Goal: Navigation & Orientation: Understand site structure

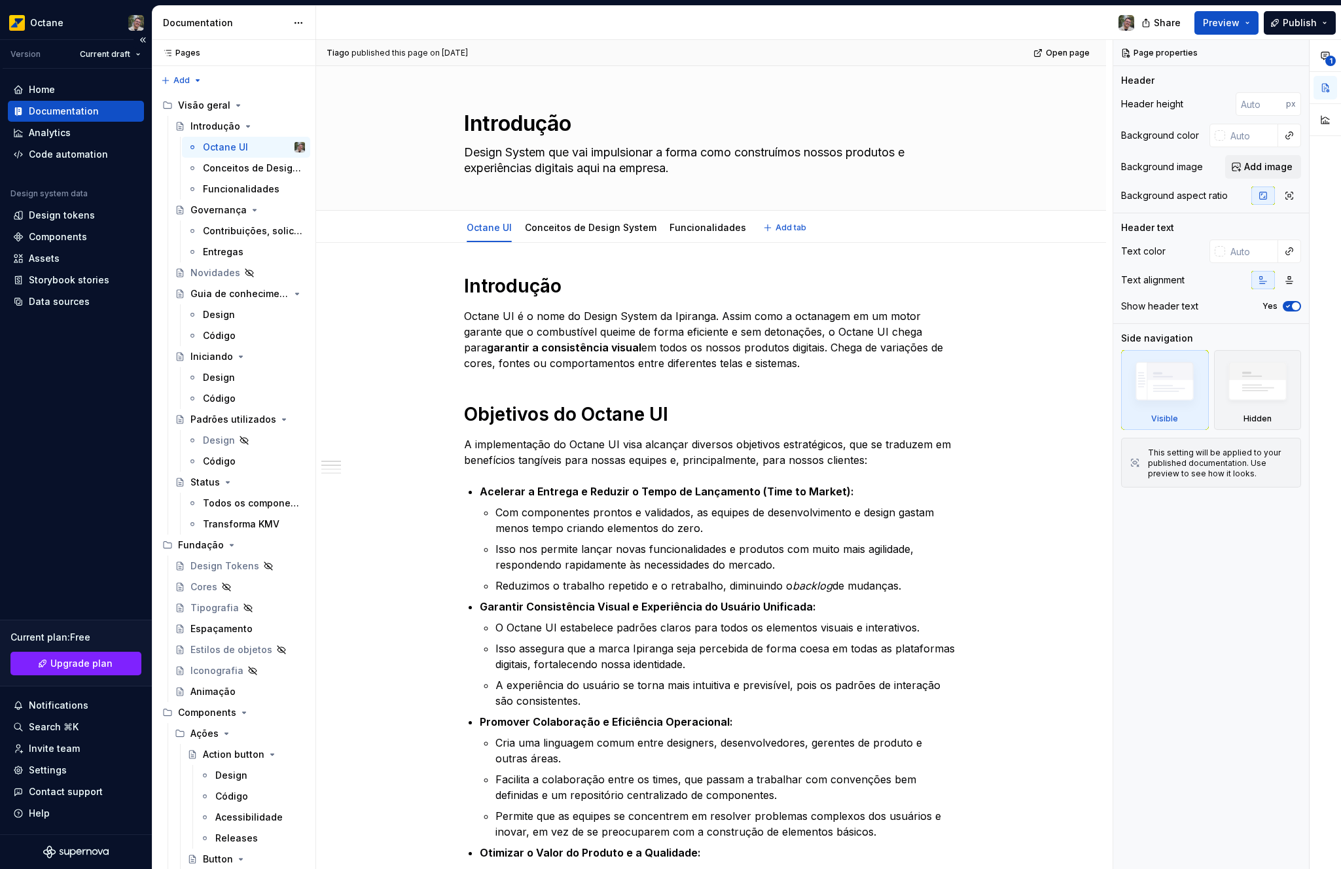
type textarea "*"
click at [76, 240] on div "Components" at bounding box center [58, 236] width 58 height 13
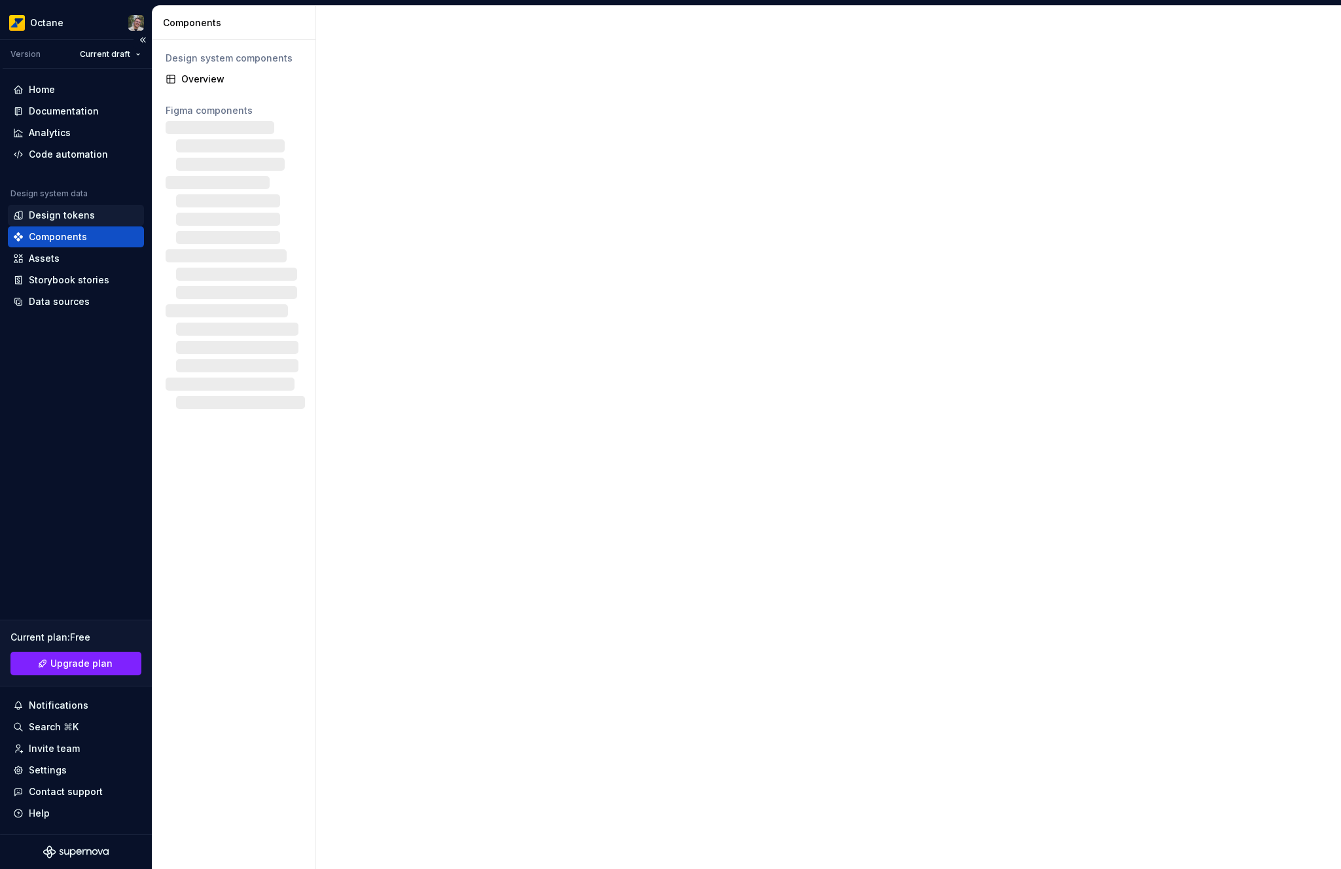
click at [81, 219] on div "Design tokens" at bounding box center [62, 215] width 66 height 13
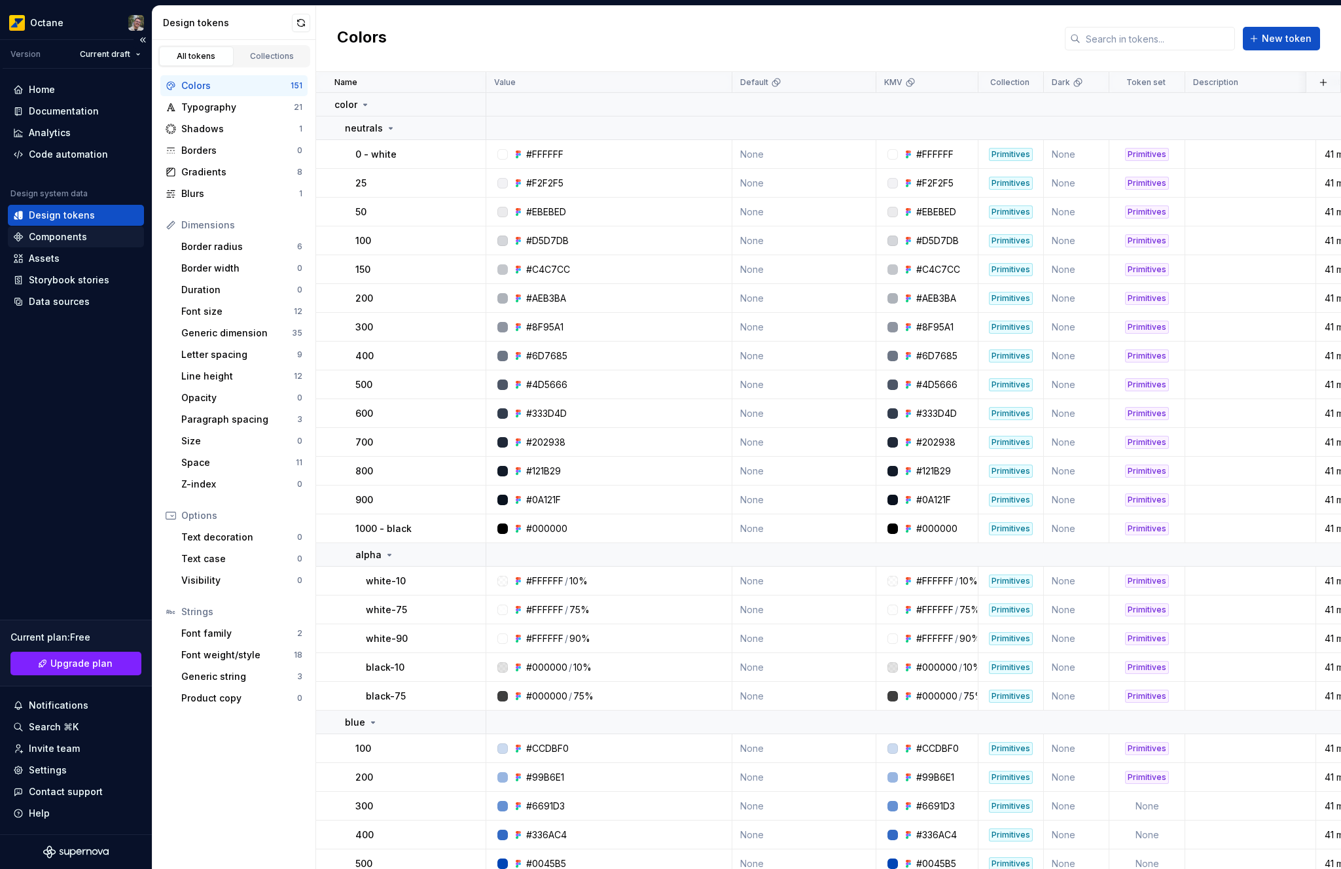
click at [71, 236] on div "Components" at bounding box center [58, 236] width 58 height 13
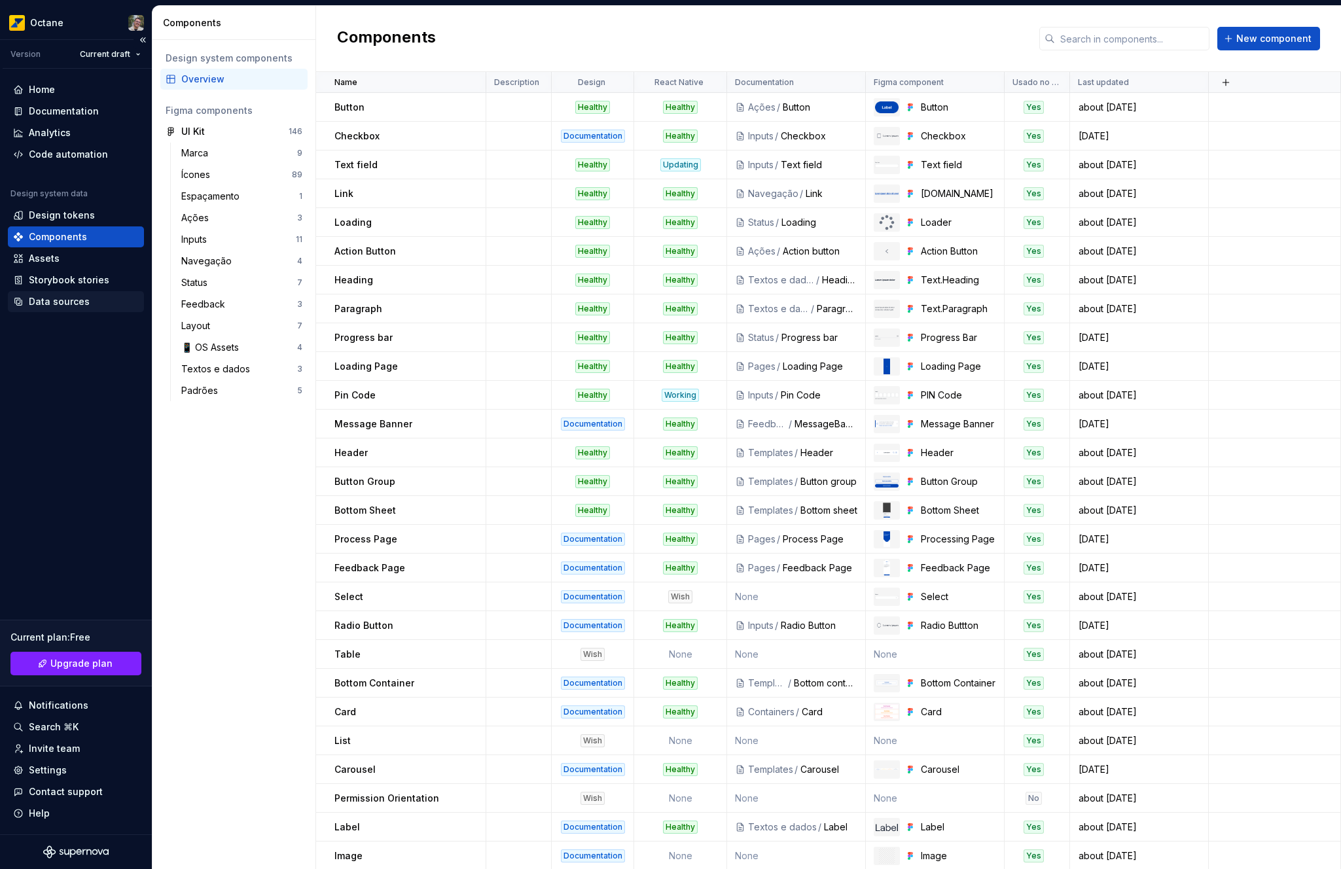
click at [64, 297] on div "Data sources" at bounding box center [59, 301] width 61 height 13
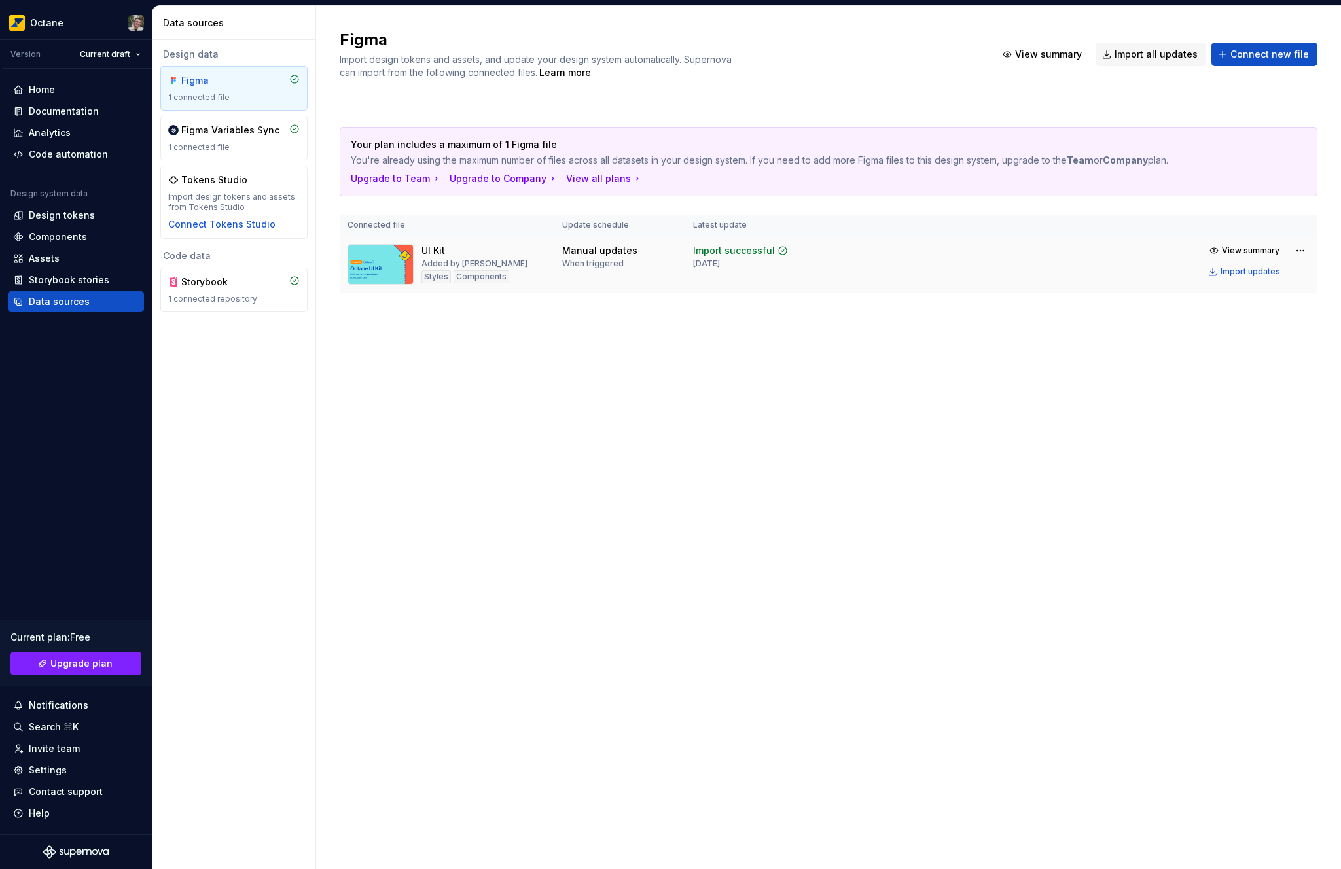
click at [1232, 283] on td "View summary Import updates" at bounding box center [1127, 261] width 381 height 50
click at [67, 282] on div "Storybook stories" at bounding box center [69, 280] width 81 height 13
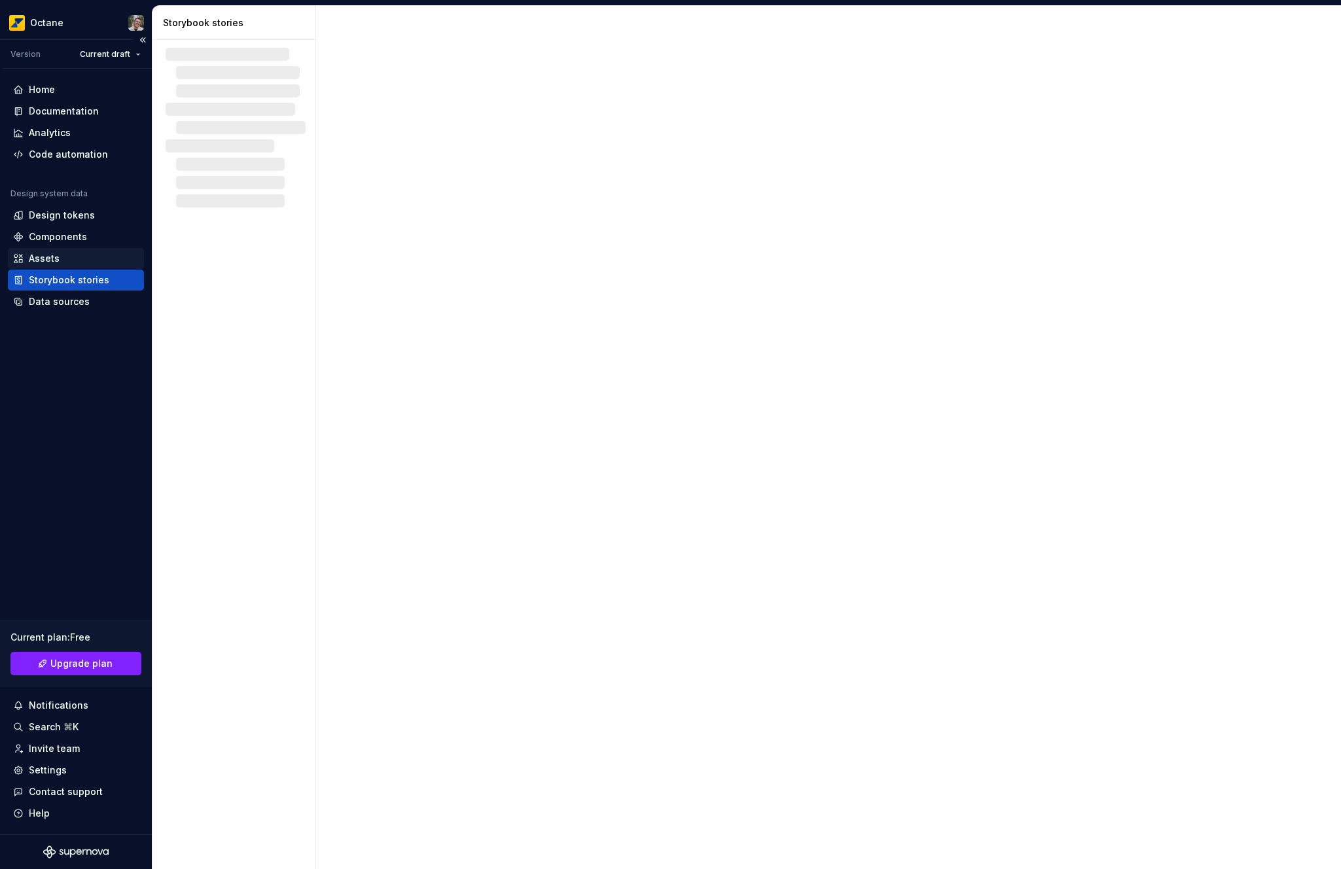
click at [67, 260] on div "Assets" at bounding box center [76, 258] width 126 height 13
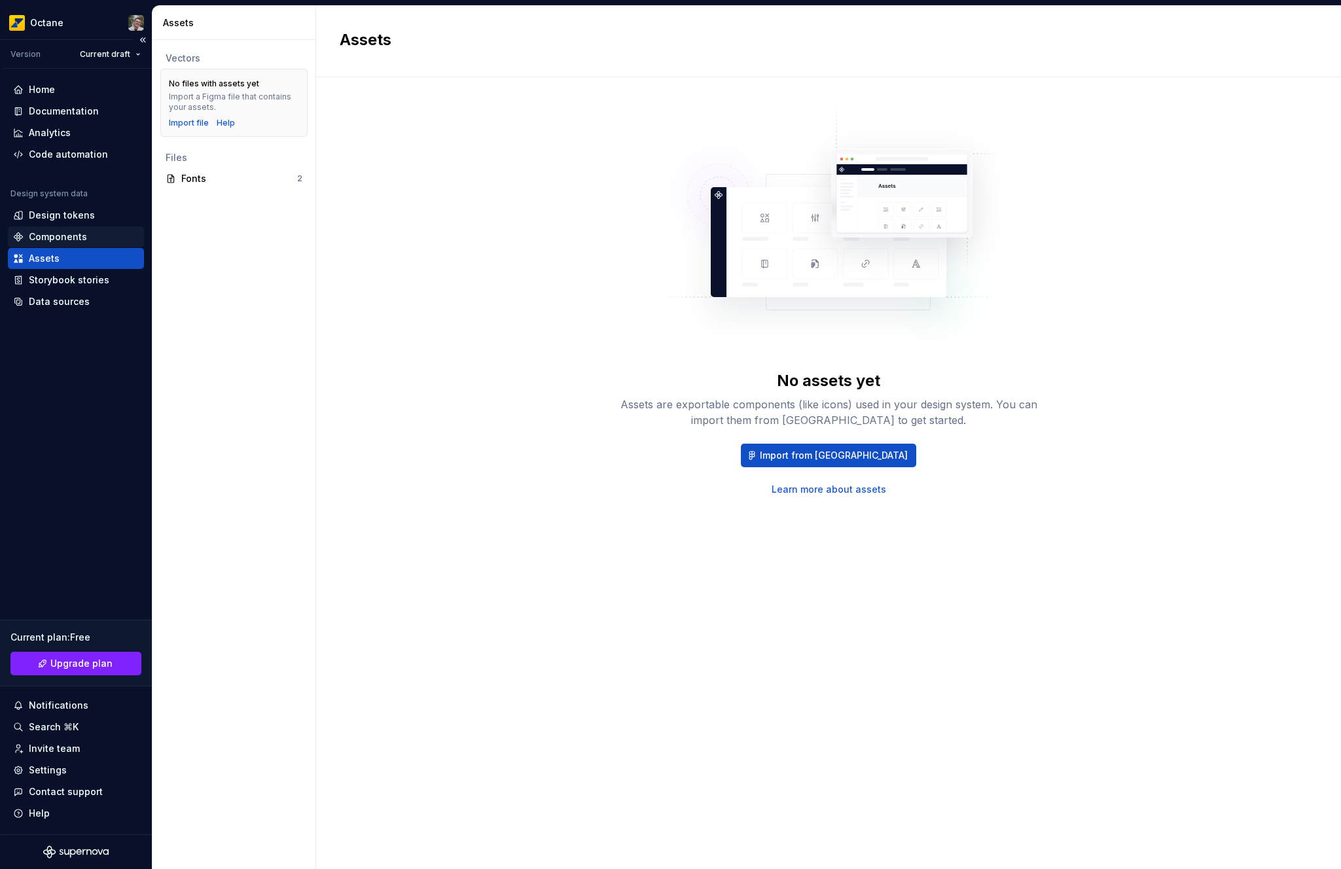
click at [55, 228] on div "Components" at bounding box center [76, 237] width 136 height 21
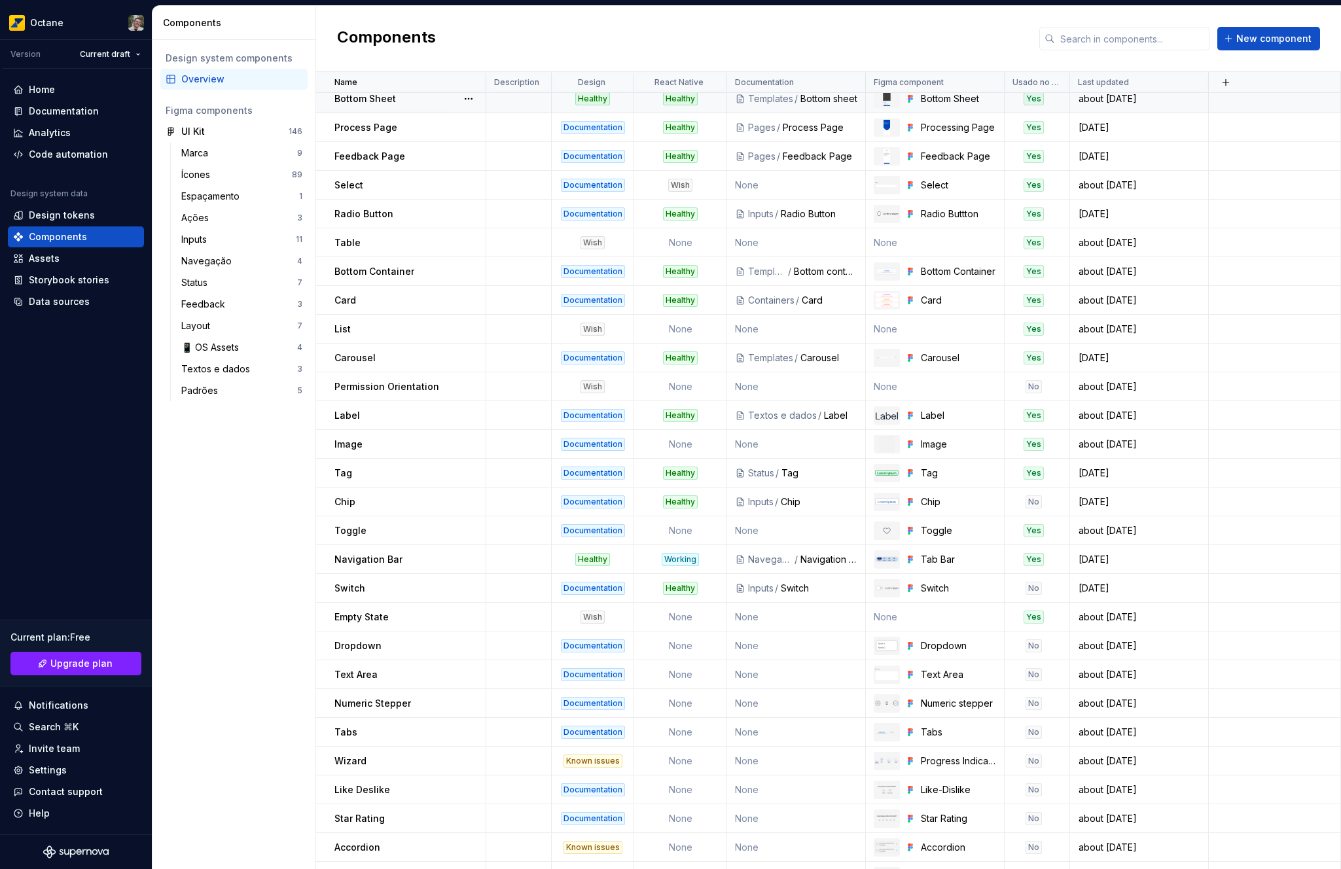
scroll to position [447, 0]
